Goal: Task Accomplishment & Management: Manage account settings

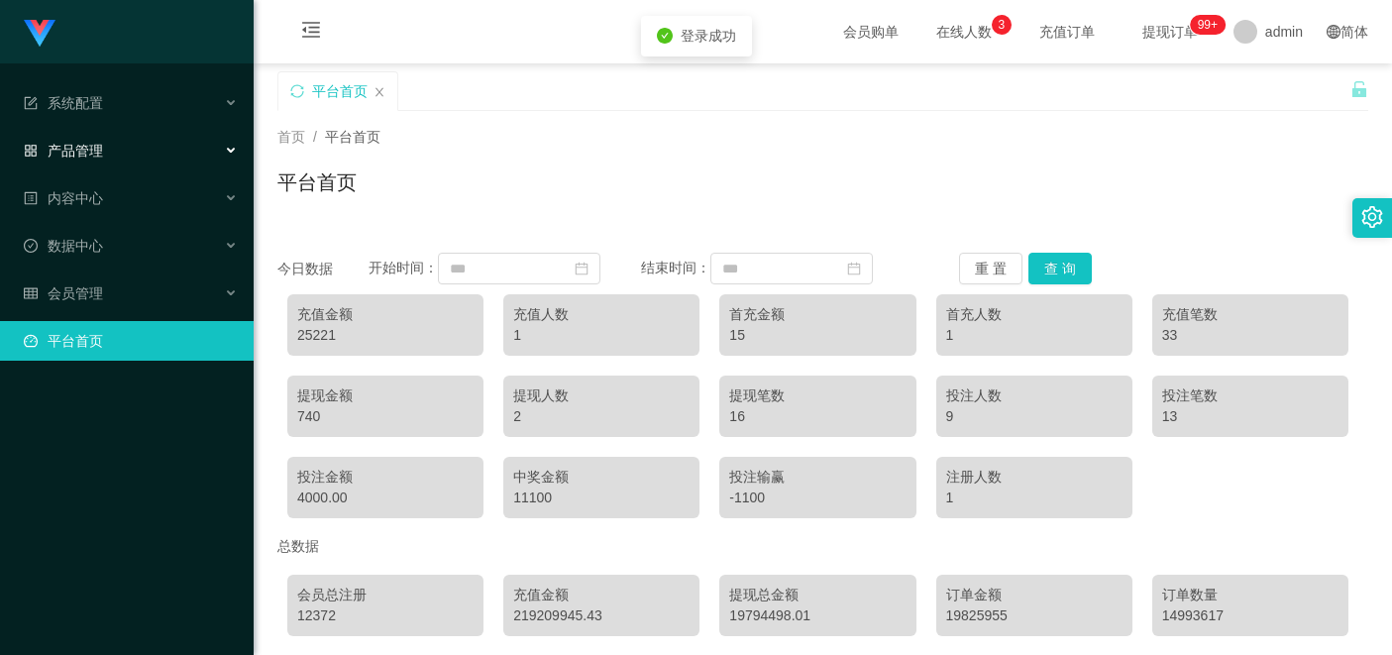
click at [234, 154] on div "产品管理" at bounding box center [127, 151] width 254 height 40
click at [219, 144] on div "产品管理" at bounding box center [127, 151] width 254 height 40
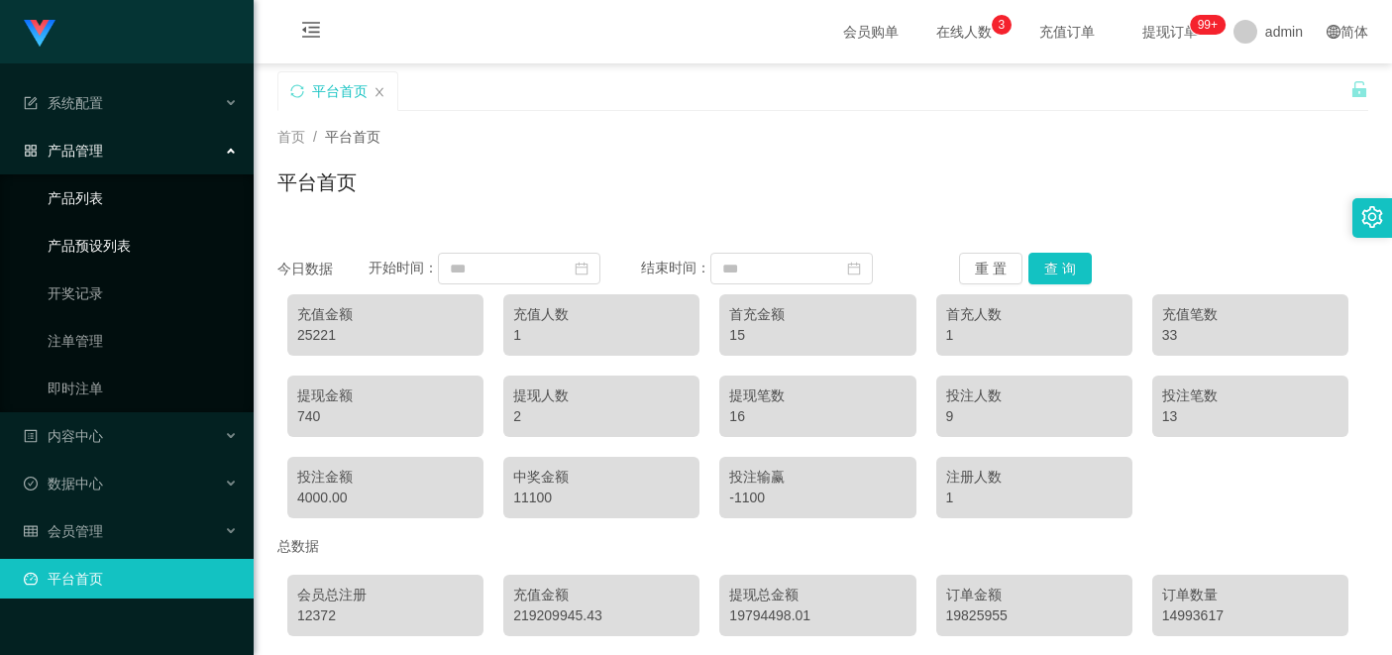
click at [116, 194] on link "产品列表" at bounding box center [143, 198] width 190 height 40
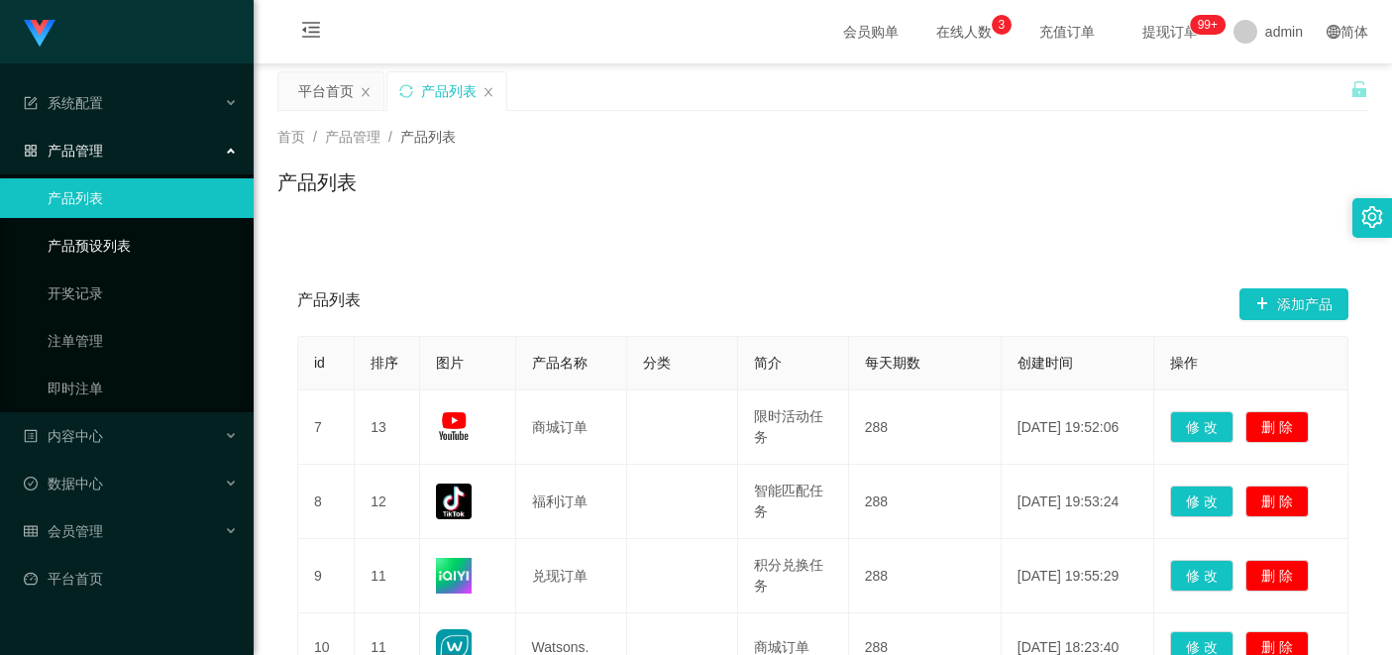
click at [120, 248] on link "产品预设列表" at bounding box center [143, 246] width 190 height 40
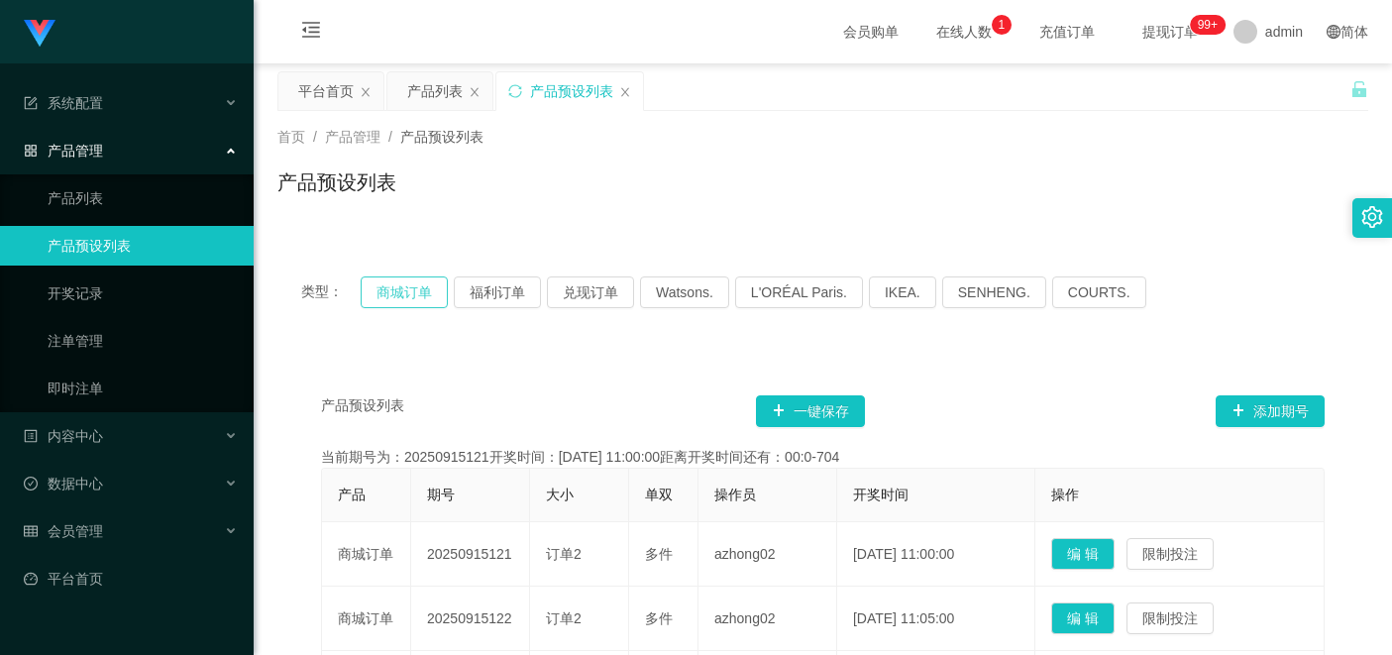
click at [409, 299] on button "商城订单" at bounding box center [404, 292] width 87 height 32
click at [487, 294] on button "福利订单" at bounding box center [497, 292] width 87 height 32
click at [428, 300] on button "商城订单" at bounding box center [404, 292] width 87 height 32
click at [481, 292] on button "福利订单" at bounding box center [497, 292] width 87 height 32
click at [413, 292] on button "商城订单" at bounding box center [404, 292] width 87 height 32
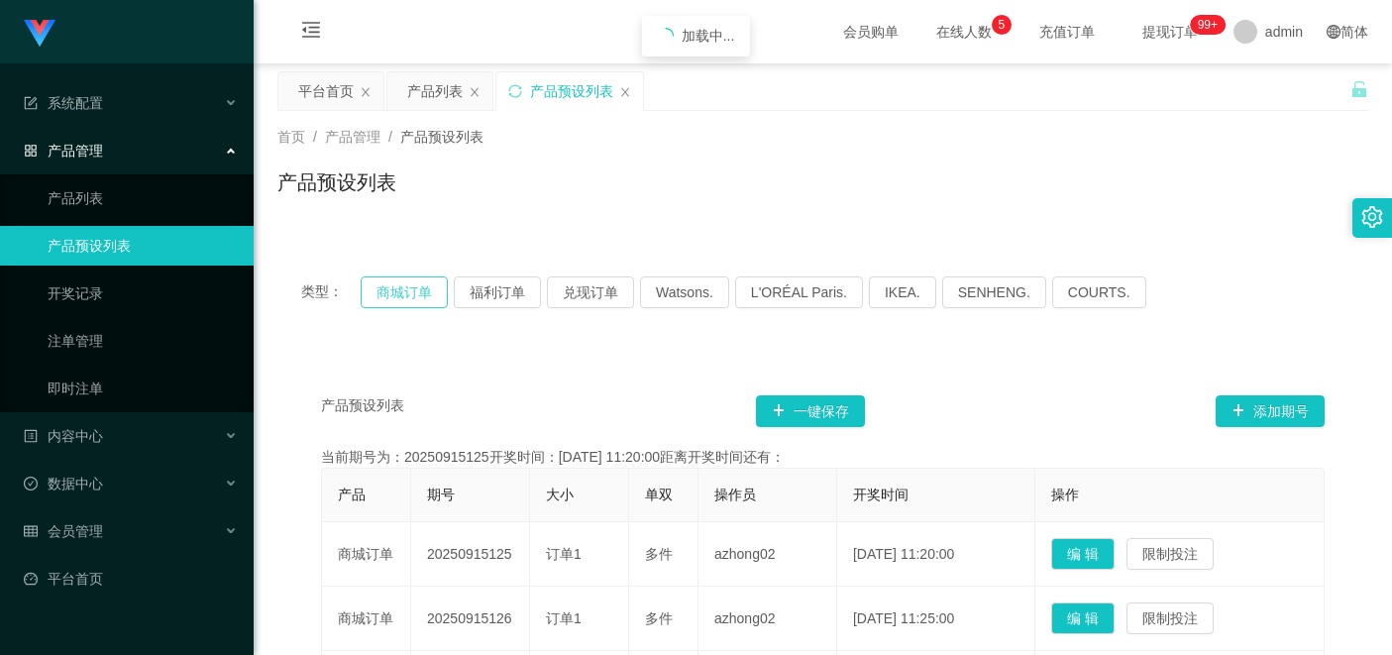
click at [413, 292] on button "商城订单" at bounding box center [404, 292] width 87 height 32
click at [418, 298] on button "商城订单" at bounding box center [404, 292] width 87 height 32
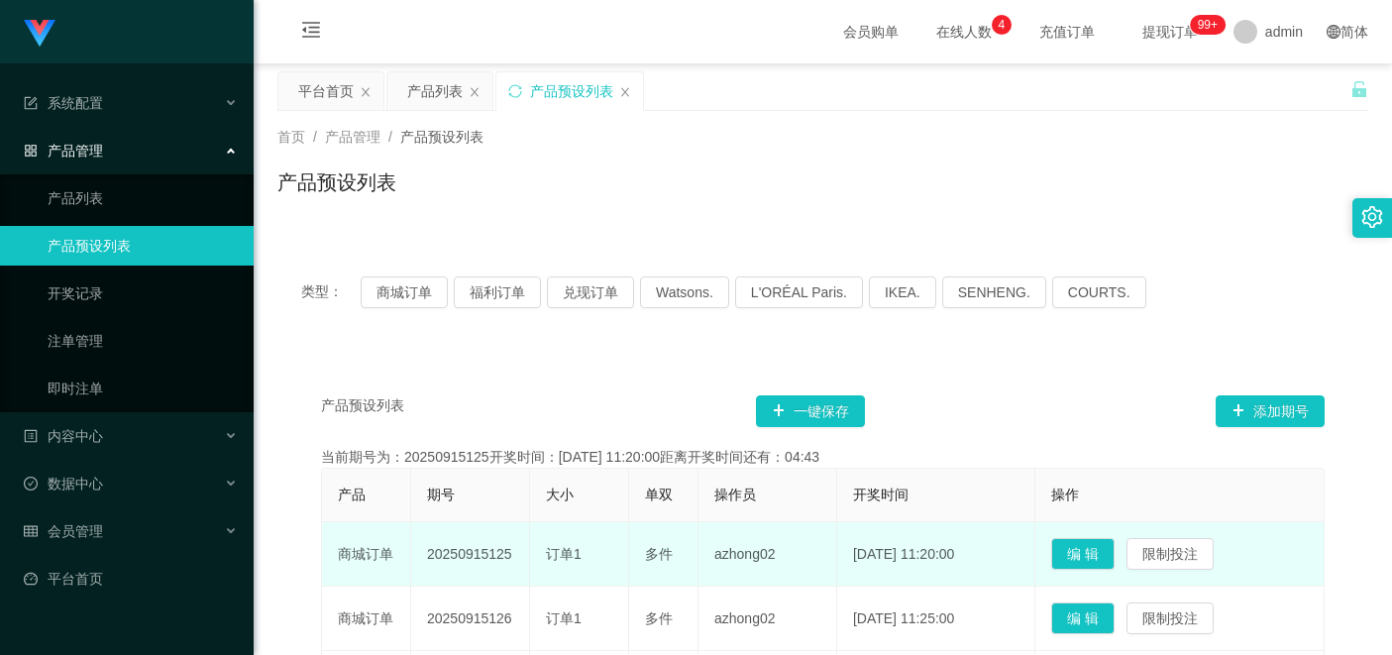
drag, startPoint x: 516, startPoint y: 555, endPoint x: 425, endPoint y: 554, distance: 91.1
click at [425, 554] on td "20250915125" at bounding box center [470, 554] width 119 height 64
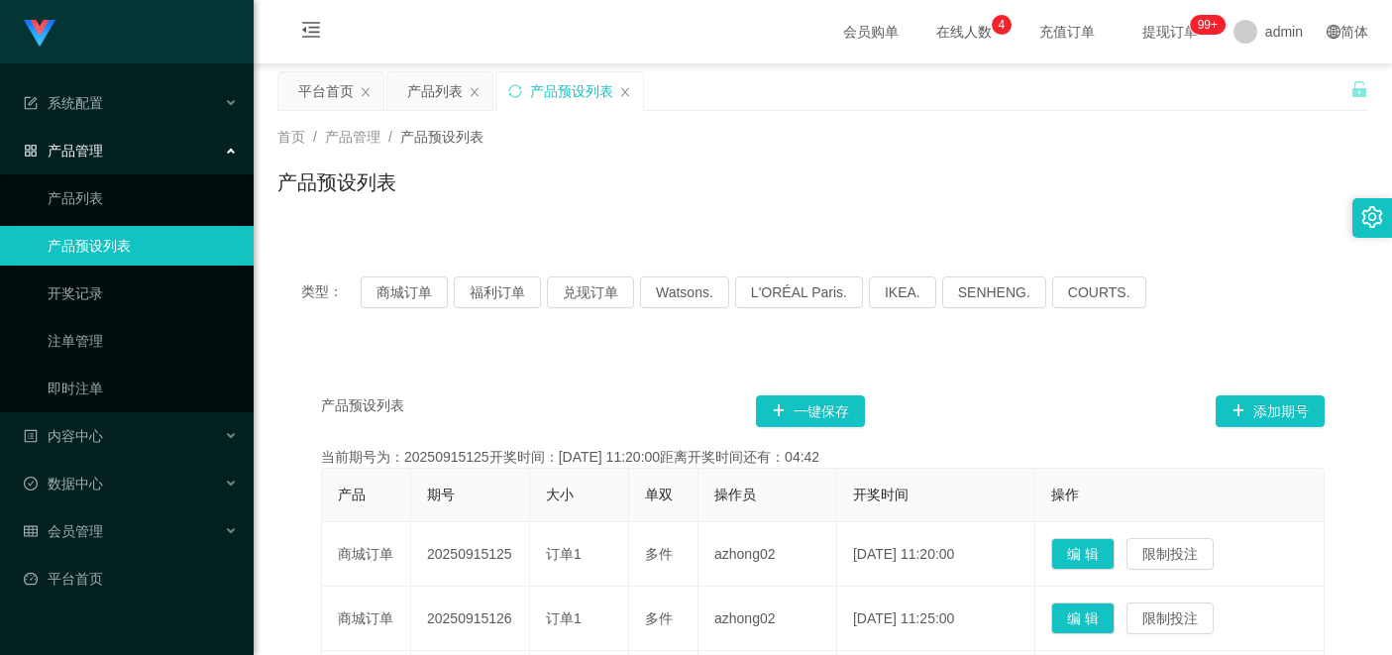
copy td "20250915125"
click at [416, 275] on div "类型： 商城订单 福利订单 兑现订单 Watsons. L'ORÉAL Paris. IKEA. [GEOGRAPHIC_DATA]. COURTS." at bounding box center [822, 292] width 1090 height 79
click at [416, 297] on button "商城订单" at bounding box center [404, 292] width 87 height 32
click at [466, 296] on button "福利订单" at bounding box center [497, 292] width 87 height 32
click at [442, 289] on button "商城订单" at bounding box center [404, 292] width 87 height 32
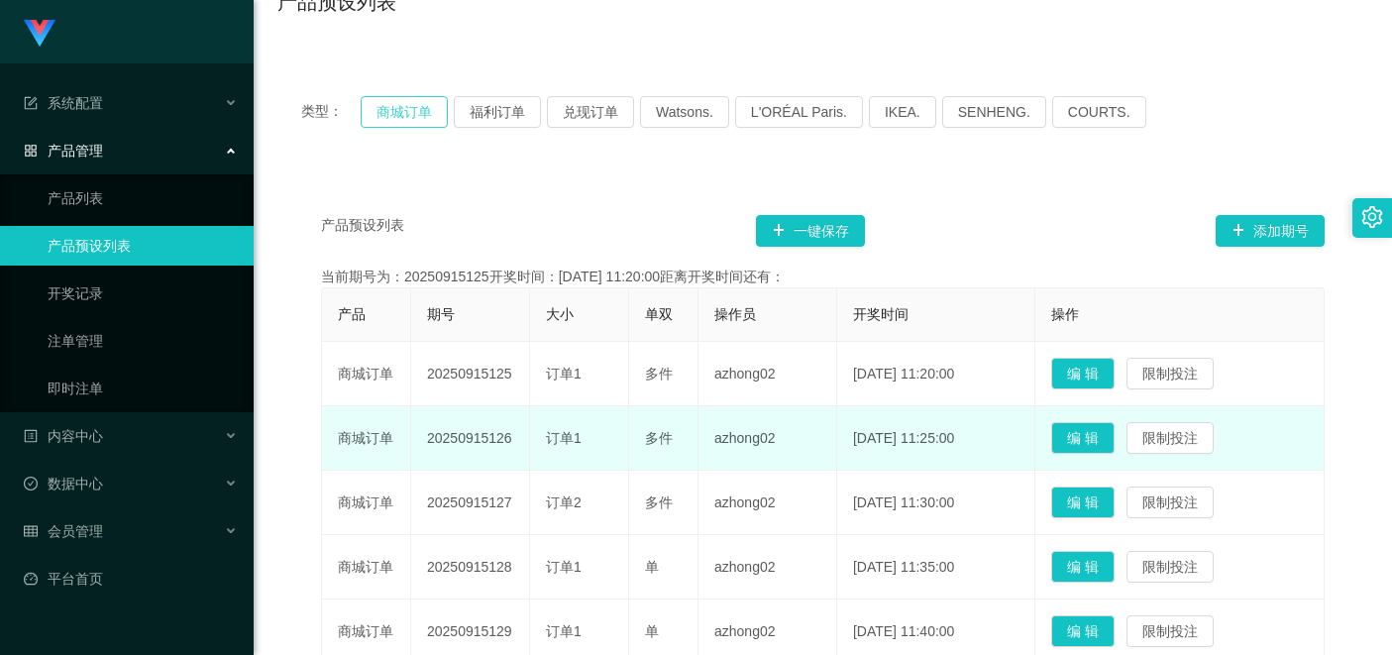
scroll to position [198, 0]
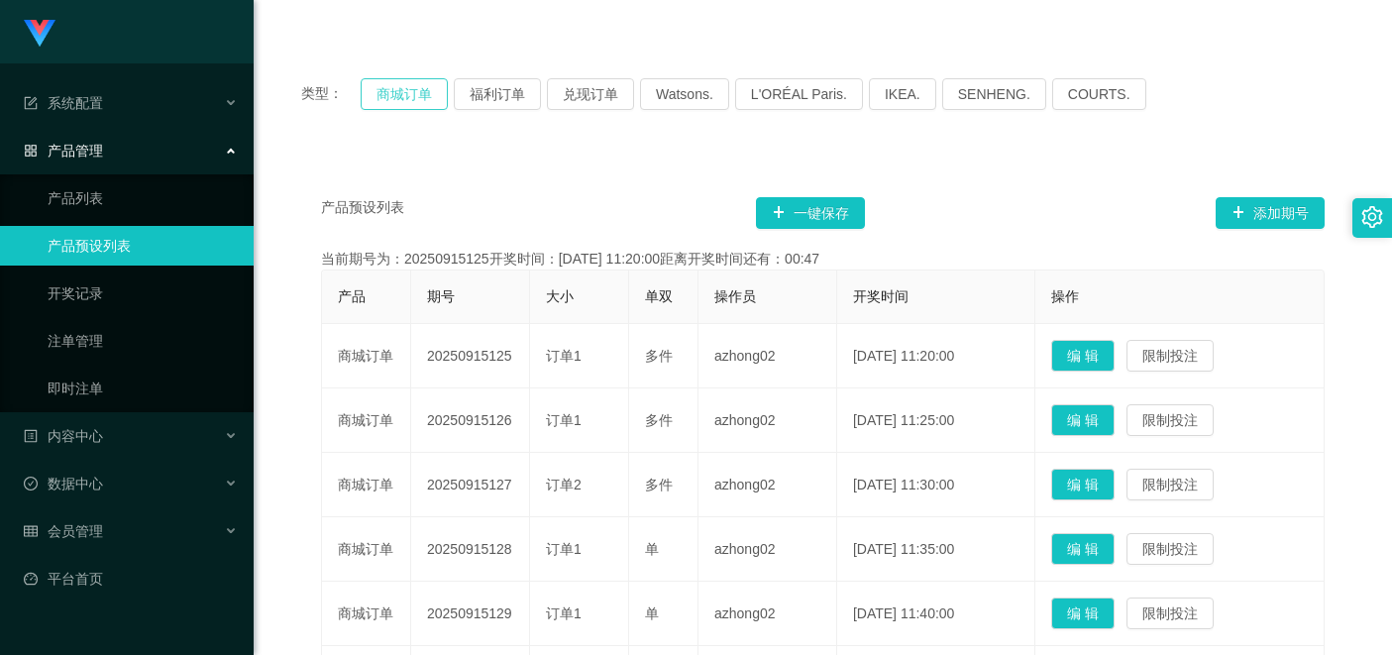
click at [416, 105] on button "商城订单" at bounding box center [404, 94] width 87 height 32
click at [478, 100] on button "福利订单" at bounding box center [497, 94] width 87 height 32
click at [397, 97] on button "商城订单" at bounding box center [404, 94] width 87 height 32
